Goal: Transaction & Acquisition: Purchase product/service

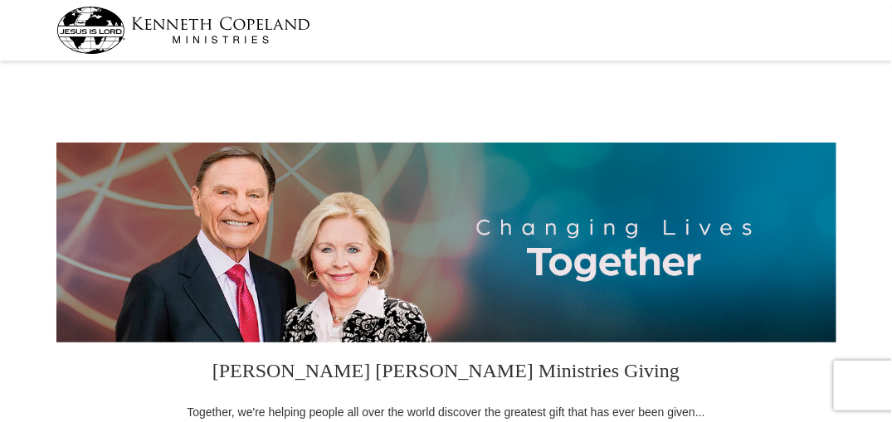
select select "WY"
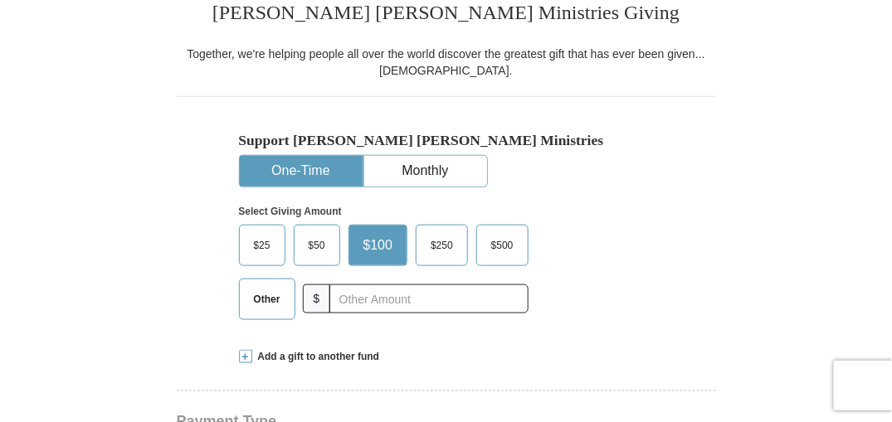
scroll to position [415, 0]
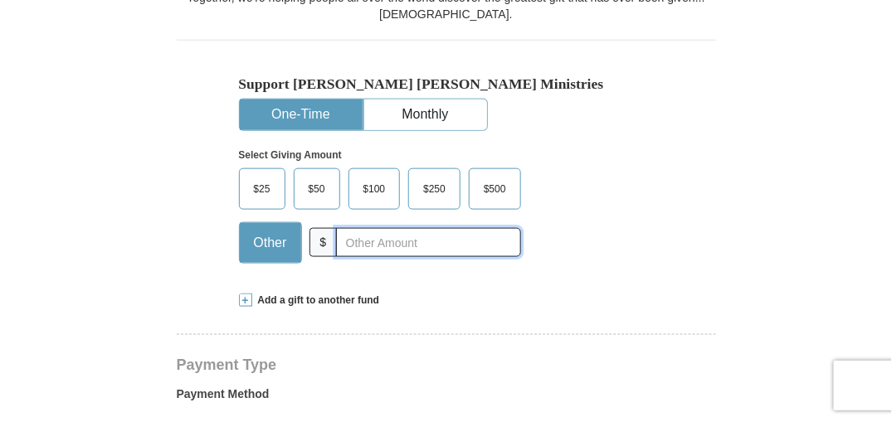
click at [345, 244] on input "text" at bounding box center [428, 242] width 184 height 29
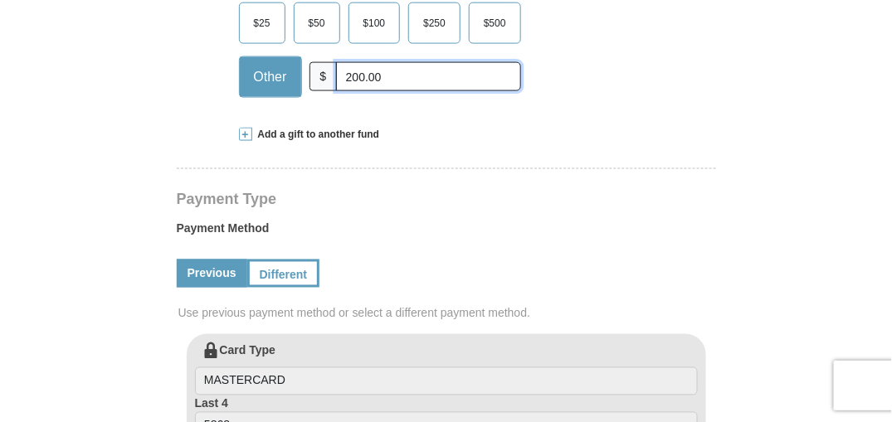
scroll to position [664, 0]
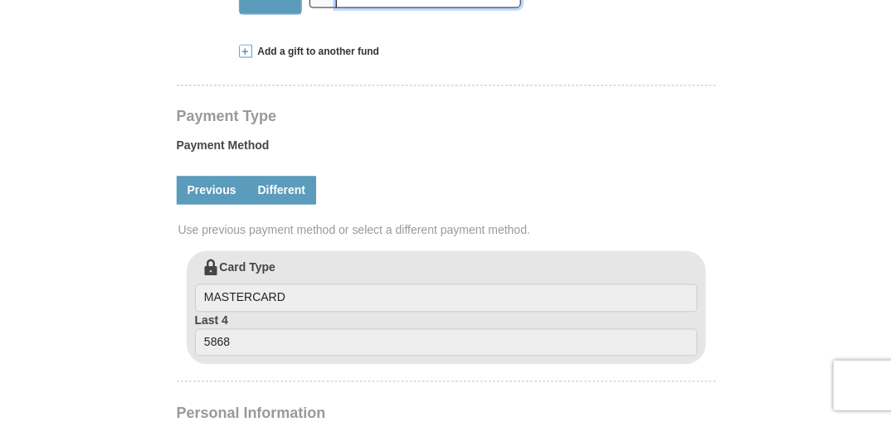
type input "200.00"
click at [285, 190] on link "Different" at bounding box center [282, 191] width 70 height 28
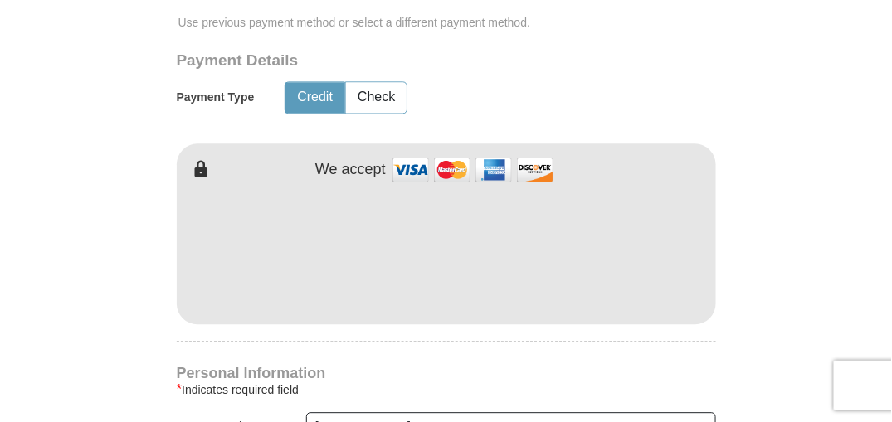
scroll to position [913, 0]
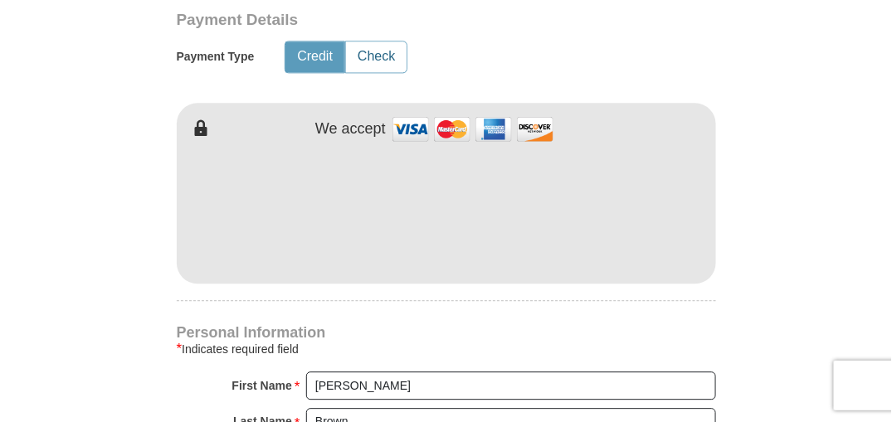
click at [378, 51] on button "Check" at bounding box center [376, 56] width 61 height 31
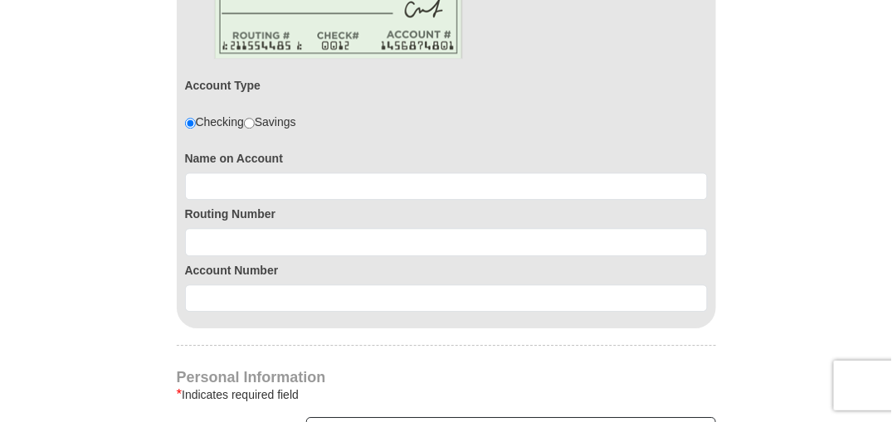
scroll to position [1079, 0]
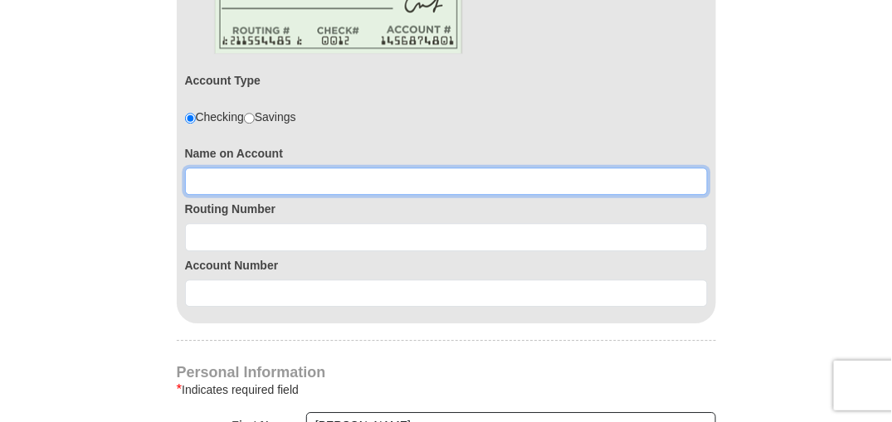
click at [280, 182] on input at bounding box center [446, 182] width 523 height 28
type input "[PERSON_NAME]"
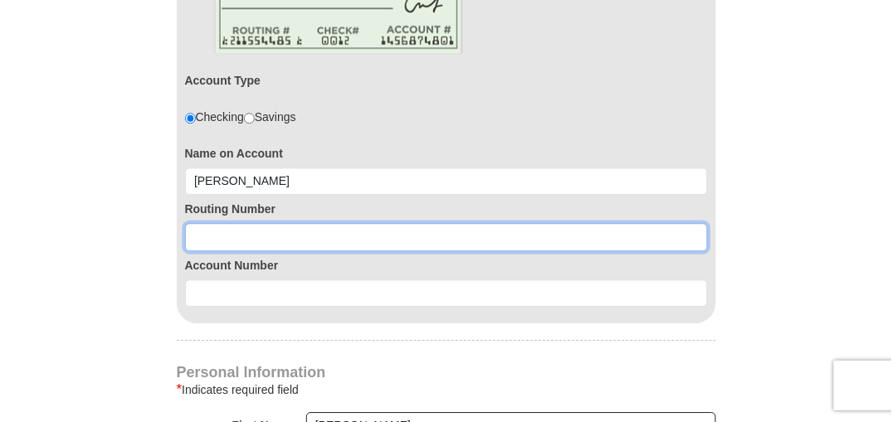
click at [251, 232] on input at bounding box center [446, 237] width 523 height 28
type input "102301092"
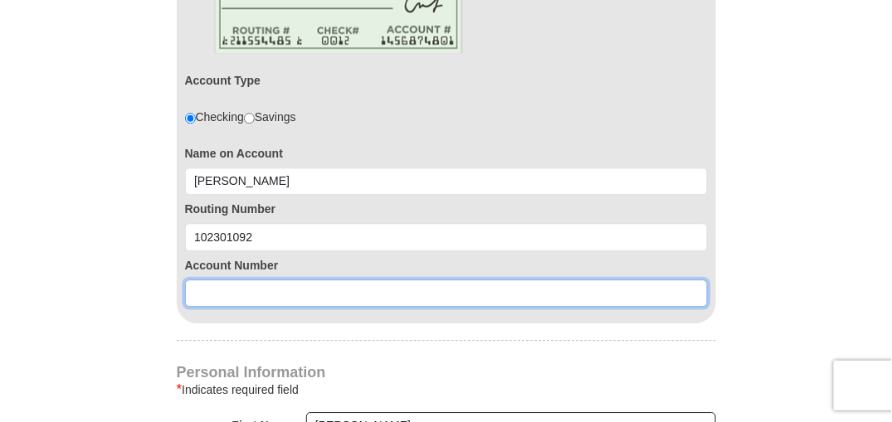
click at [239, 298] on input at bounding box center [446, 294] width 523 height 28
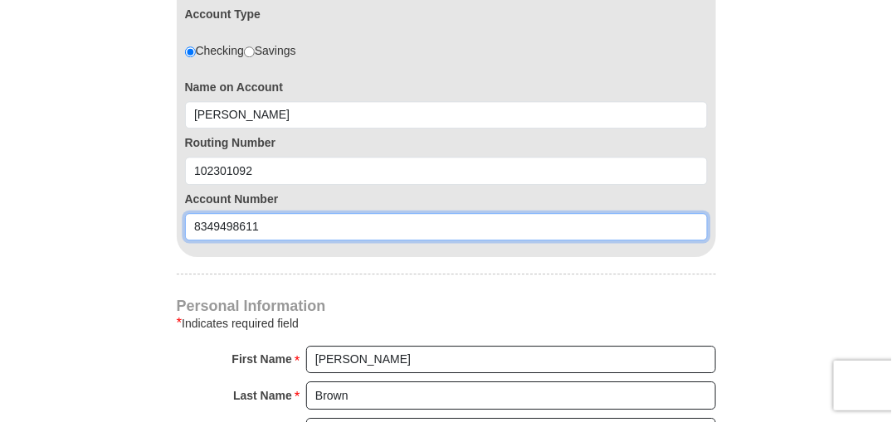
scroll to position [1245, 0]
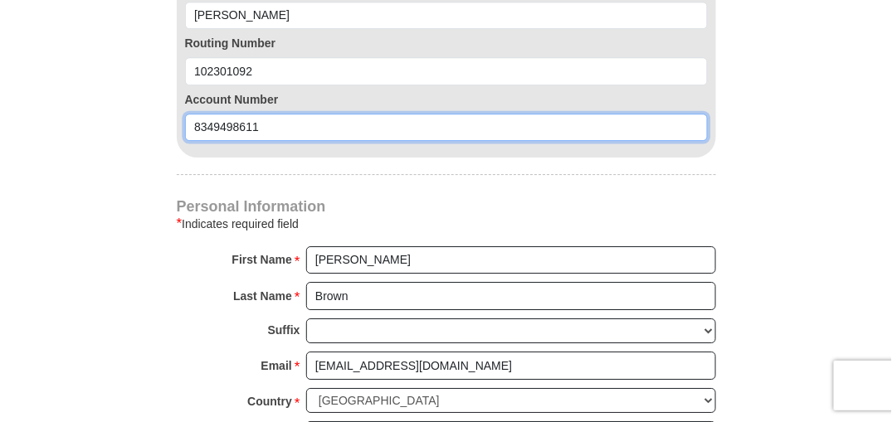
type input "8349498611"
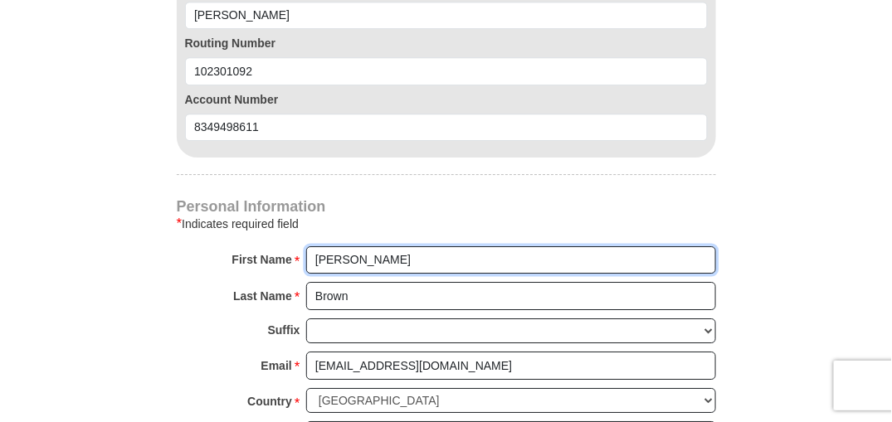
drag, startPoint x: 360, startPoint y: 256, endPoint x: 305, endPoint y: 252, distance: 54.9
click at [306, 252] on input "[PERSON_NAME]" at bounding box center [511, 260] width 410 height 28
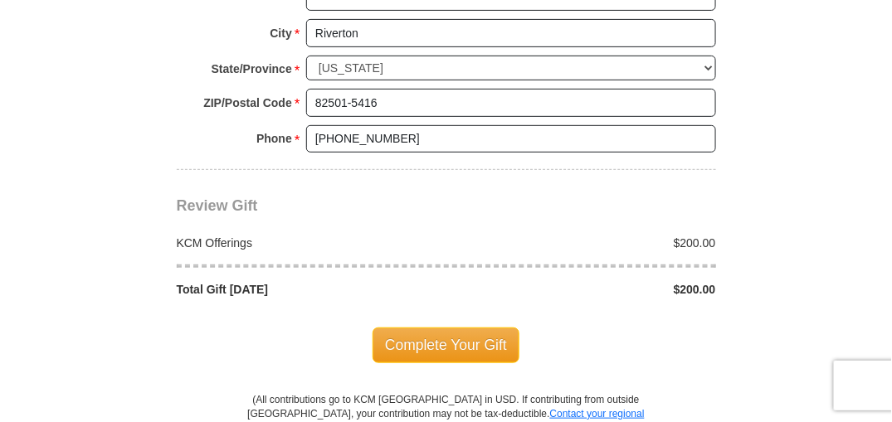
scroll to position [1743, 0]
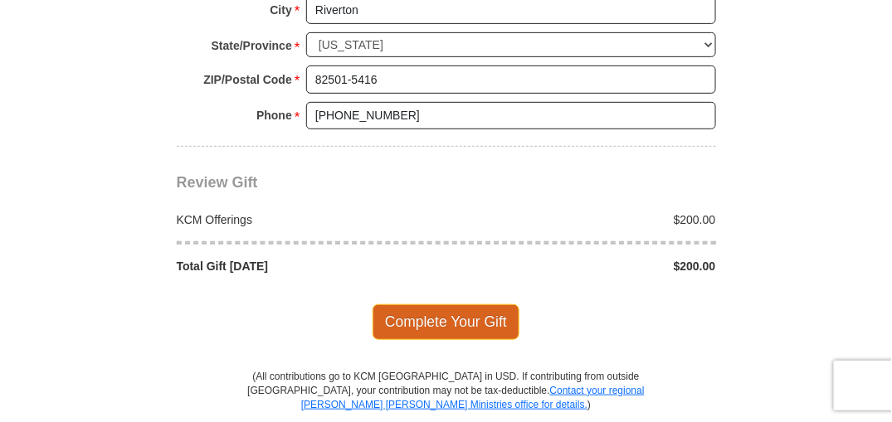
type input "[PERSON_NAME]"
click at [461, 305] on span "Complete Your Gift" at bounding box center [446, 322] width 147 height 35
